Goal: Complete application form: Complete application form

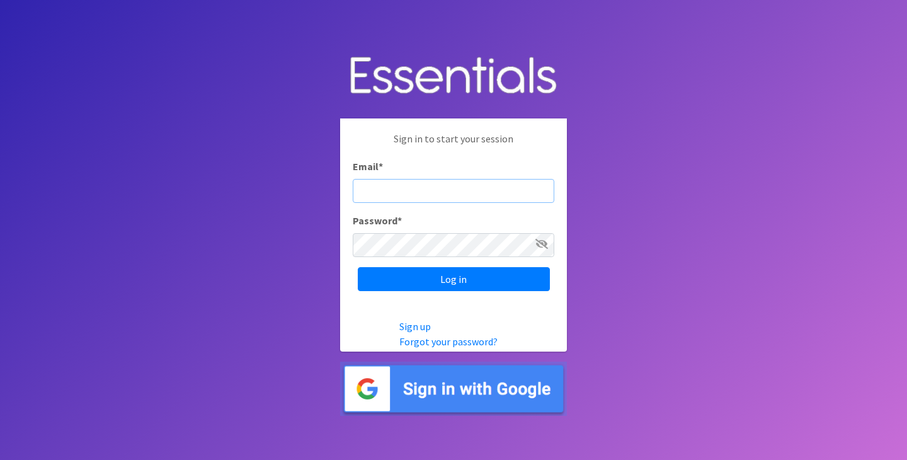
type input "[PERSON_NAME][EMAIL_ADDRESS][PERSON_NAME][DOMAIN_NAME]"
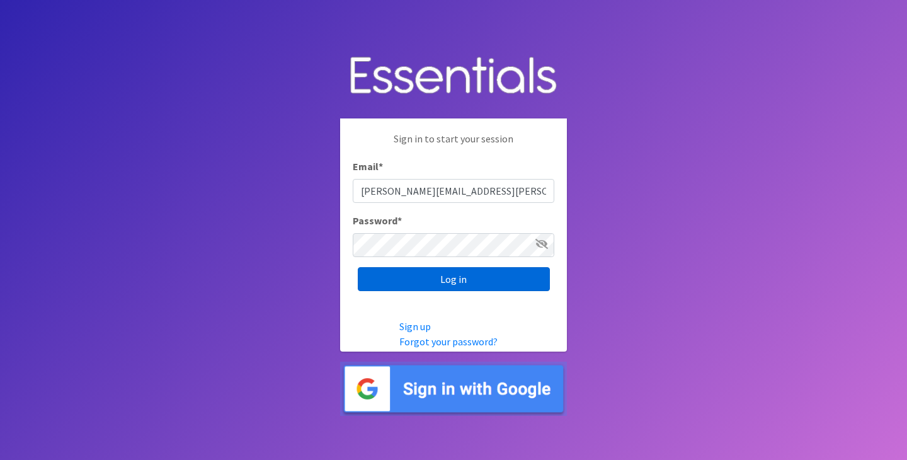
click at [425, 279] on input "Log in" at bounding box center [454, 279] width 192 height 24
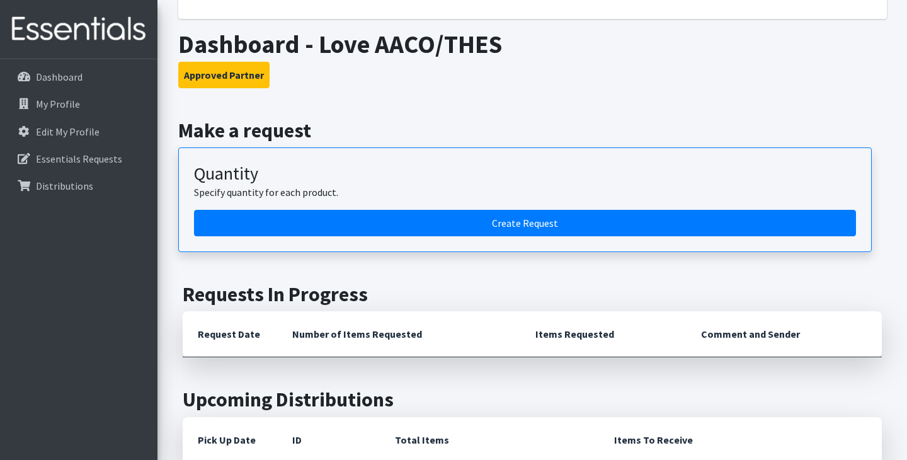
scroll to position [181, 0]
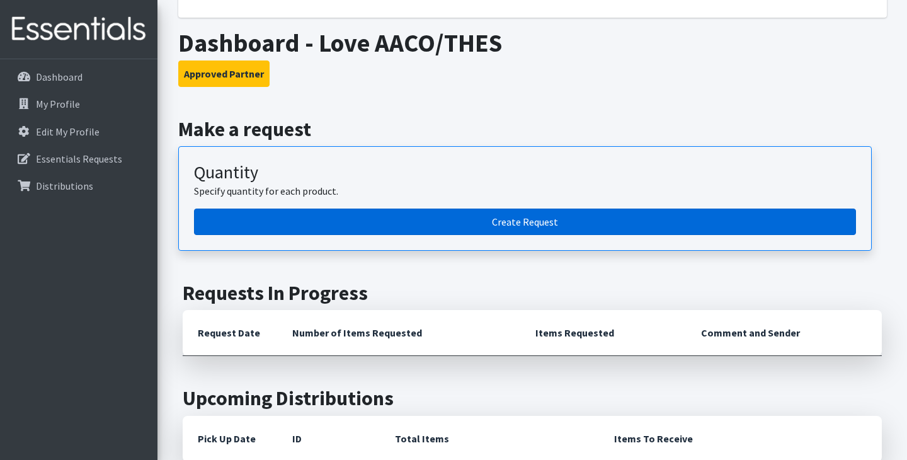
click at [429, 224] on link "Create Request" at bounding box center [525, 221] width 662 height 26
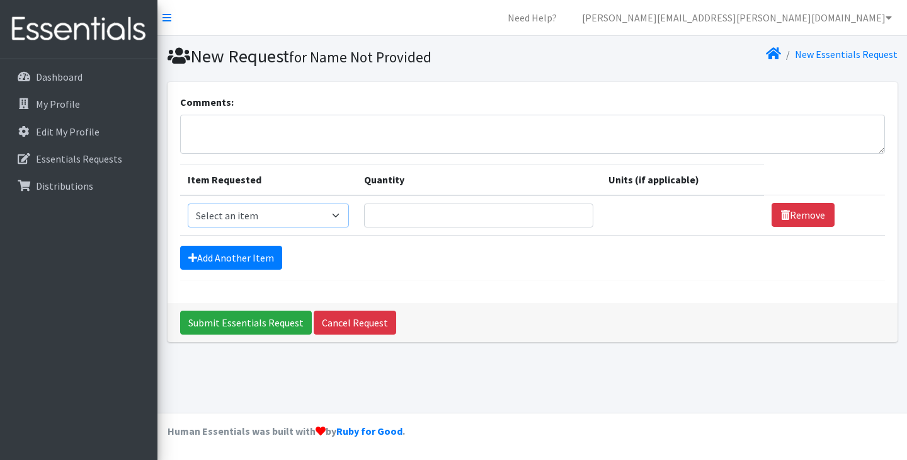
select select "14678"
click at [394, 216] on input "Quantity" at bounding box center [478, 215] width 229 height 24
type input "180"
click at [222, 257] on link "Add Another Item" at bounding box center [231, 258] width 102 height 24
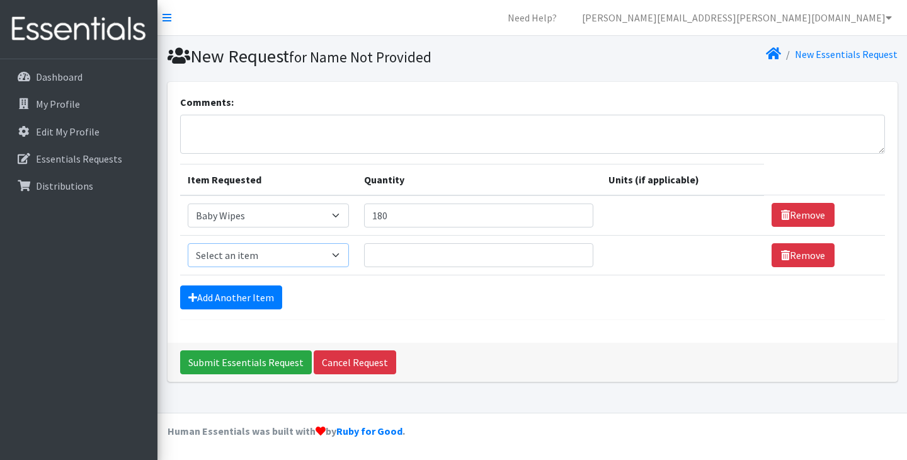
select select "11545"
click at [382, 254] on input "Quantity" at bounding box center [478, 255] width 229 height 24
type input "25"
click at [237, 295] on link "Add Another Item" at bounding box center [231, 297] width 102 height 24
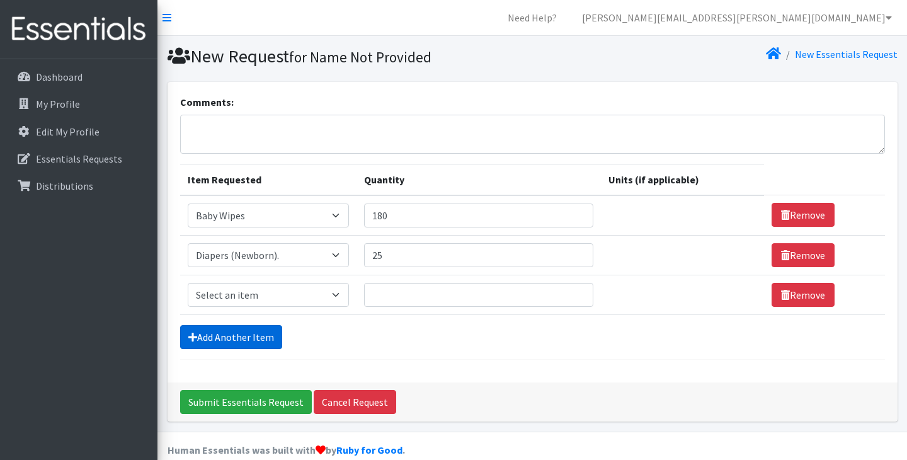
scroll to position [18, 0]
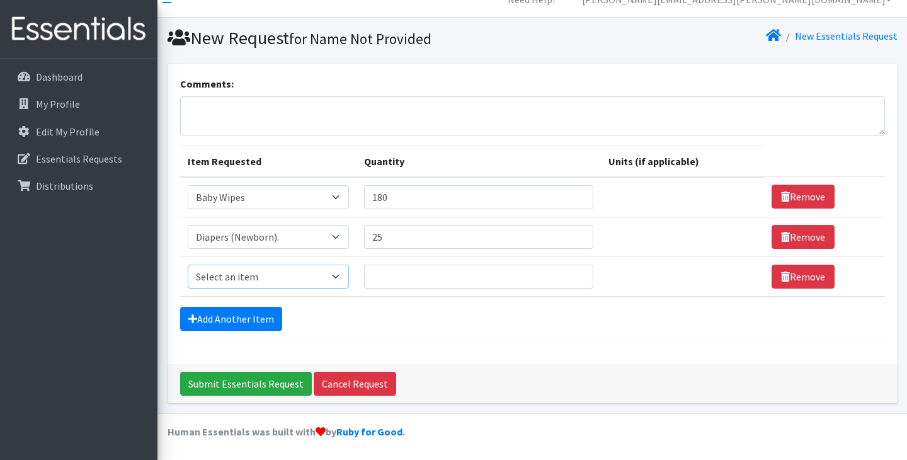
select select "11544"
click at [382, 278] on input "Quantity" at bounding box center [478, 276] width 229 height 24
type input "10"
click at [230, 316] on link "Add Another Item" at bounding box center [231, 319] width 102 height 24
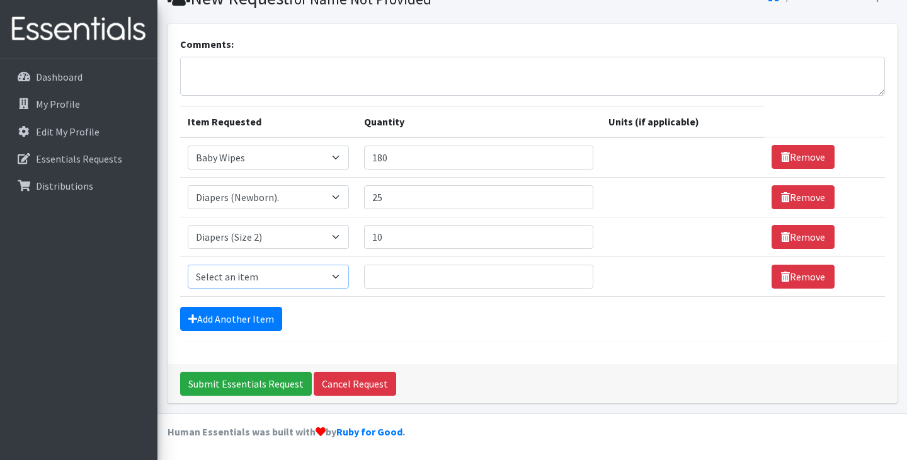
select select "11547"
click at [246, 317] on link "Add Another Item" at bounding box center [231, 319] width 102 height 24
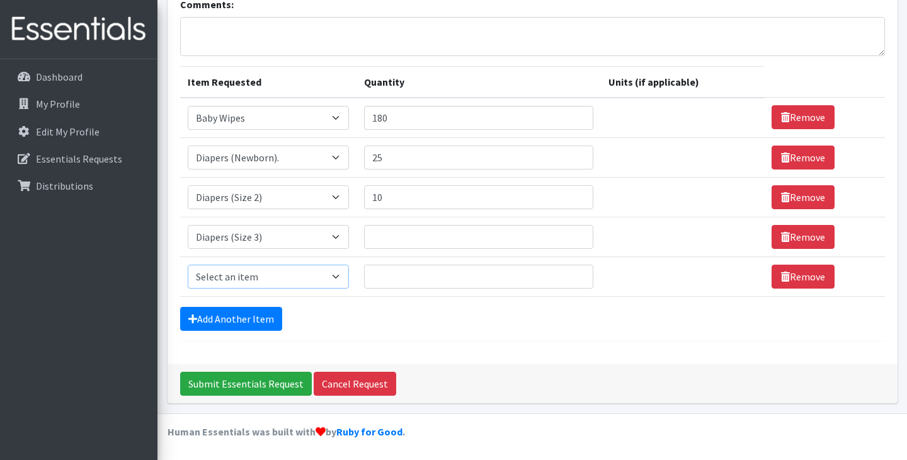
select select "11546"
click at [387, 278] on input "Quantity" at bounding box center [478, 276] width 229 height 24
type input "30"
click at [244, 313] on link "Add Another Item" at bounding box center [231, 319] width 102 height 24
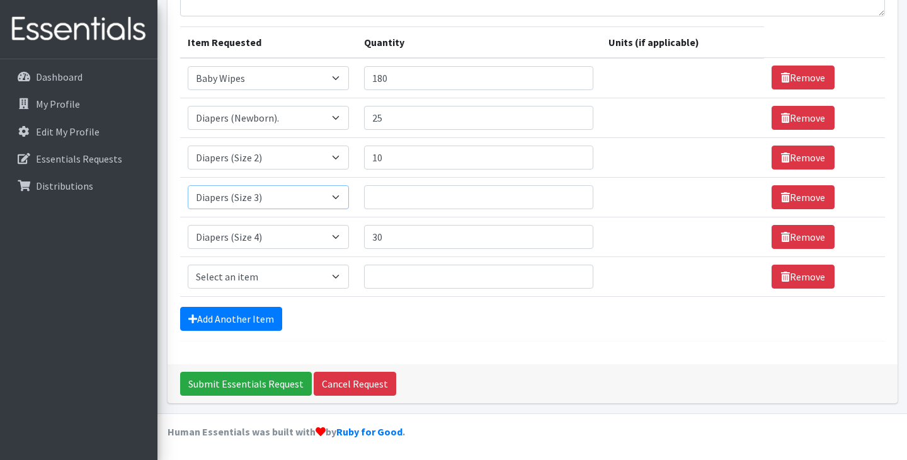
select select "11539"
click at [384, 198] on input "Quantity" at bounding box center [478, 197] width 229 height 24
type input "15"
select select "11523"
click at [378, 277] on input "Quantity" at bounding box center [478, 276] width 229 height 24
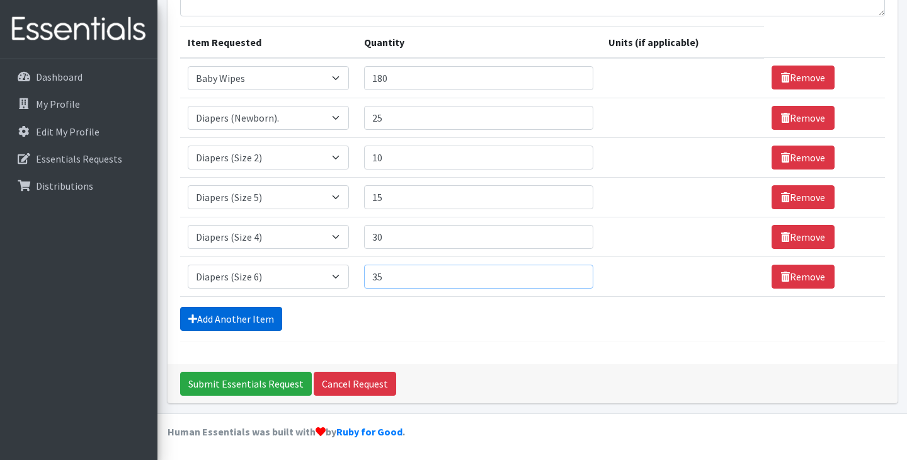
type input "35"
click at [257, 315] on link "Add Another Item" at bounding box center [231, 319] width 102 height 24
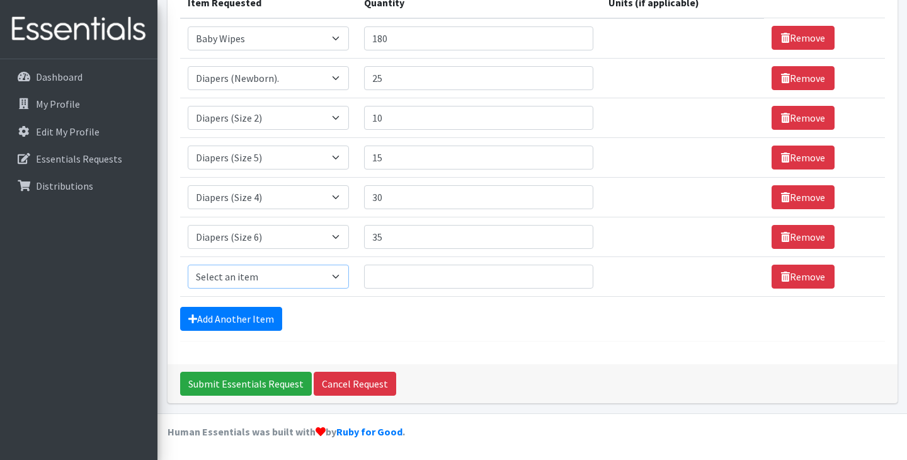
select select "14677"
click at [383, 285] on input "Quantity" at bounding box center [478, 276] width 229 height 24
type input "30"
click at [383, 79] on input "25" at bounding box center [478, 78] width 229 height 24
type input "2"
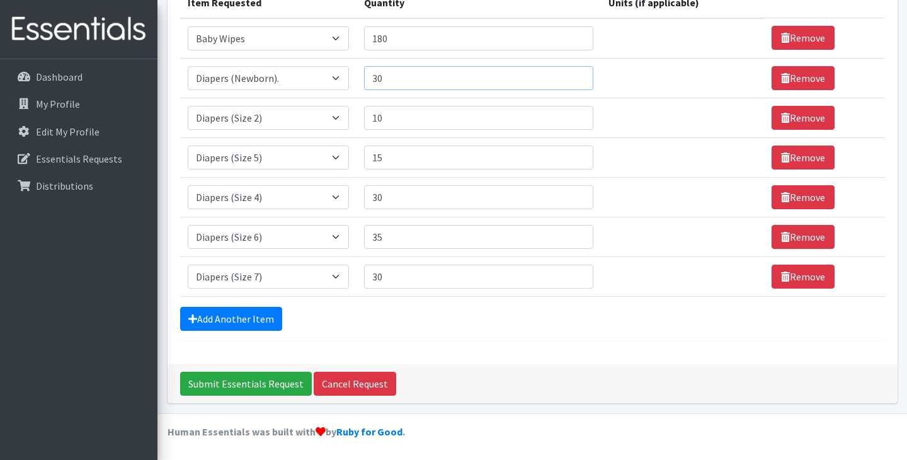
type input "30"
click at [386, 118] on input "10" at bounding box center [478, 118] width 229 height 24
type input "15"
click at [385, 160] on input "15" at bounding box center [478, 157] width 229 height 24
type input "1"
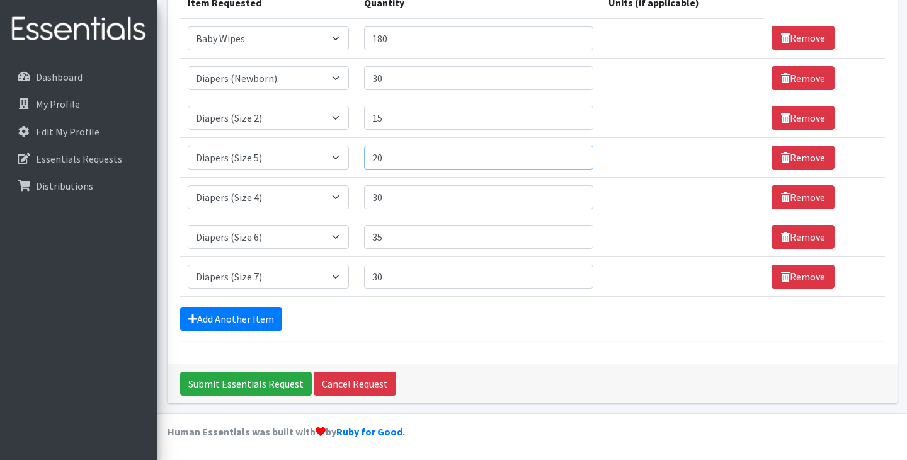
type input "20"
click at [386, 198] on input "30" at bounding box center [478, 197] width 229 height 24
type input "35"
click at [385, 237] on input "35" at bounding box center [478, 237] width 229 height 24
type input "3"
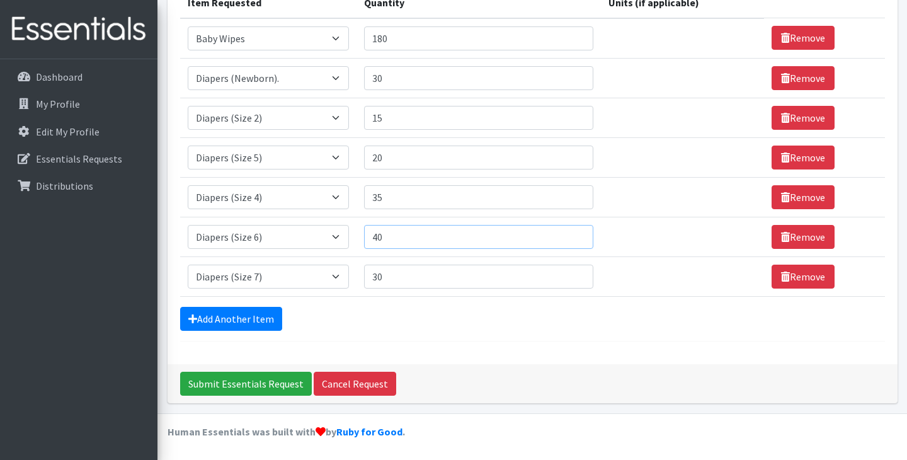
type input "40"
click at [379, 279] on input "30" at bounding box center [478, 276] width 229 height 24
click at [402, 276] on input "40" at bounding box center [478, 276] width 229 height 24
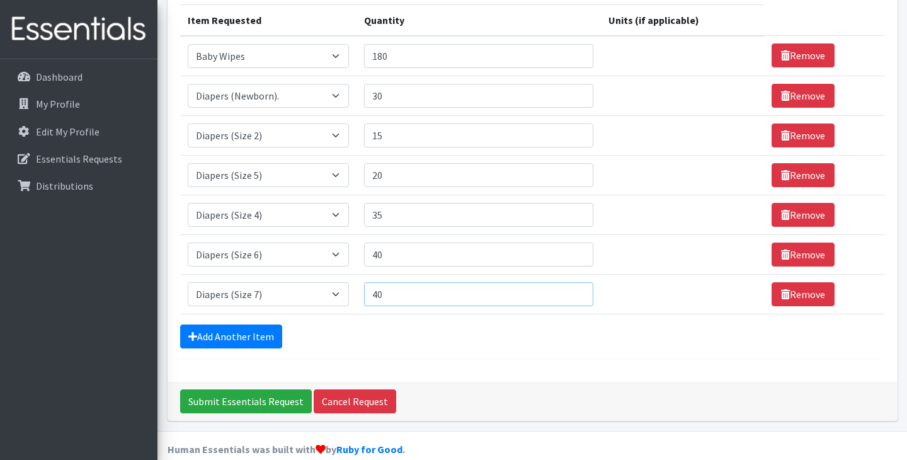
scroll to position [162, 0]
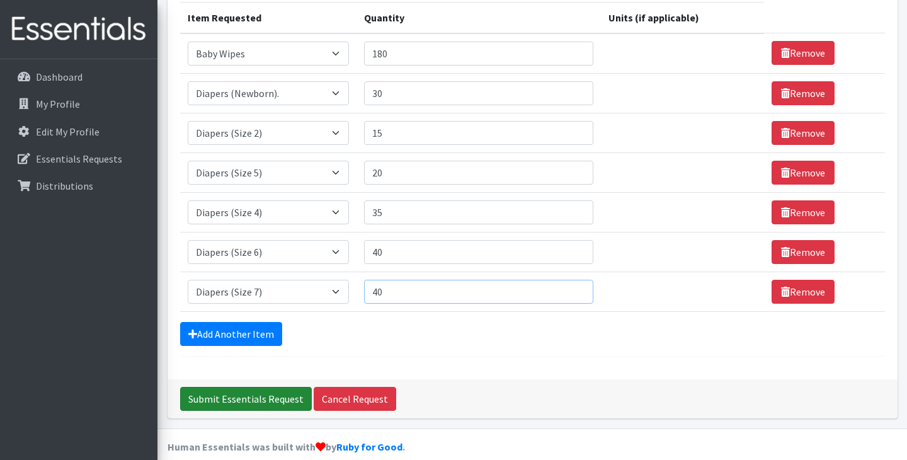
type input "40"
click at [232, 404] on input "Submit Essentials Request" at bounding box center [246, 399] width 132 height 24
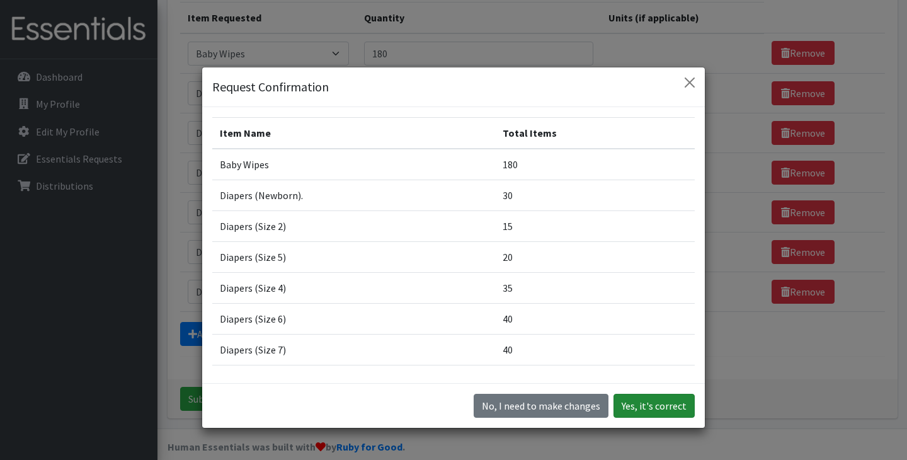
click at [647, 405] on button "Yes, it's correct" at bounding box center [653, 405] width 81 height 24
